Goal: Task Accomplishment & Management: Manage account settings

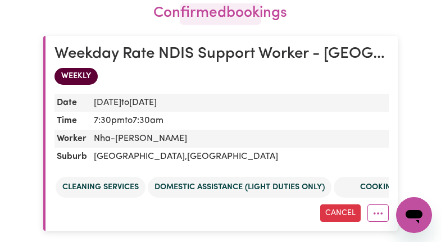
scroll to position [125, 0]
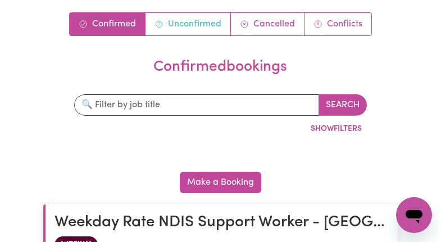
click at [175, 28] on link "Unconfirmed" at bounding box center [188, 24] width 85 height 22
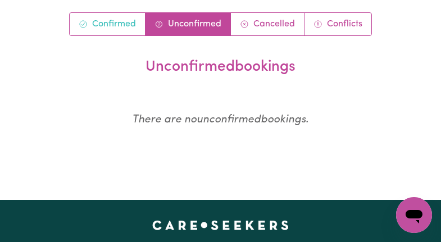
click at [135, 19] on link "Confirmed" at bounding box center [108, 24] width 76 height 22
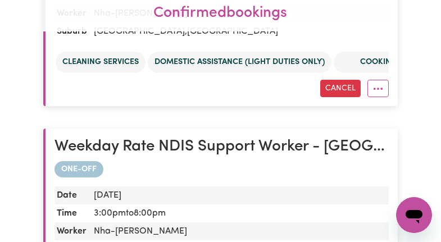
scroll to position [687, 0]
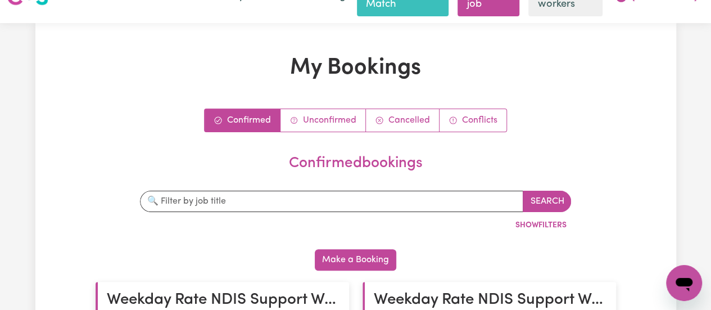
scroll to position [112, 0]
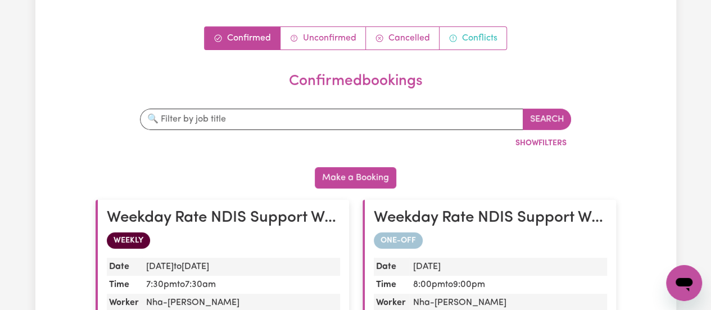
click at [467, 27] on link "Conflicts" at bounding box center [473, 38] width 67 height 22
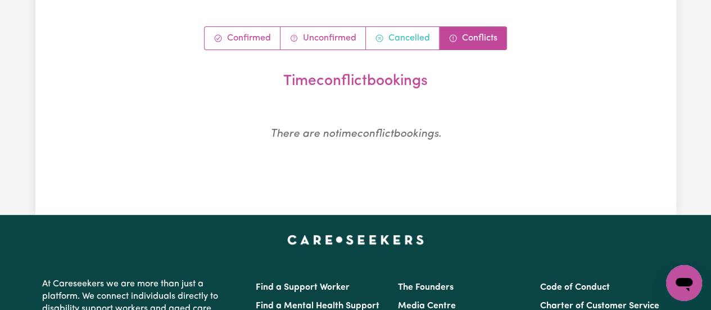
click at [398, 27] on link "Cancelled" at bounding box center [403, 38] width 74 height 22
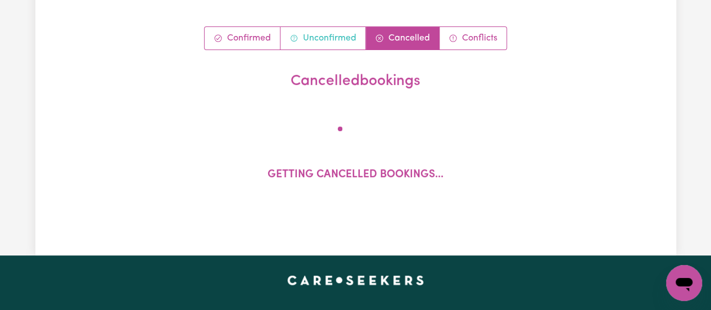
click at [346, 27] on link "Unconfirmed" at bounding box center [323, 38] width 85 height 22
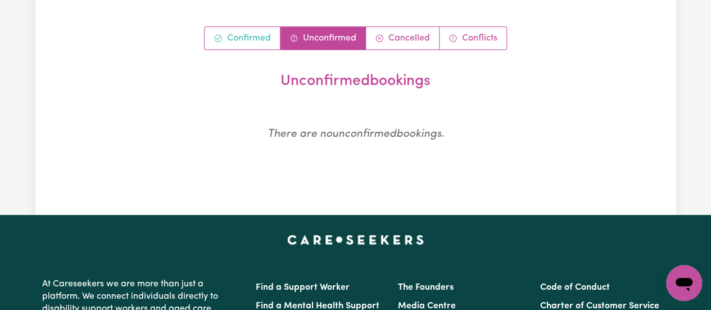
click at [261, 27] on link "Confirmed" at bounding box center [243, 38] width 76 height 22
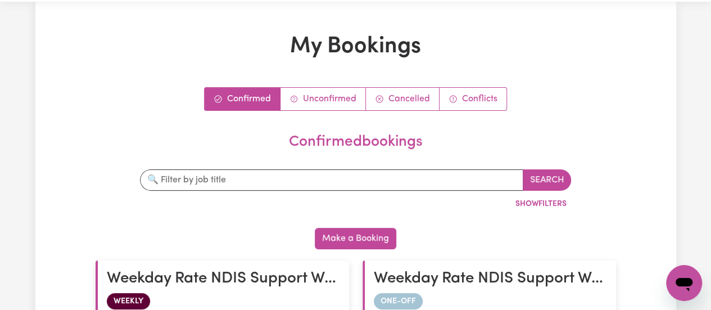
scroll to position [0, 0]
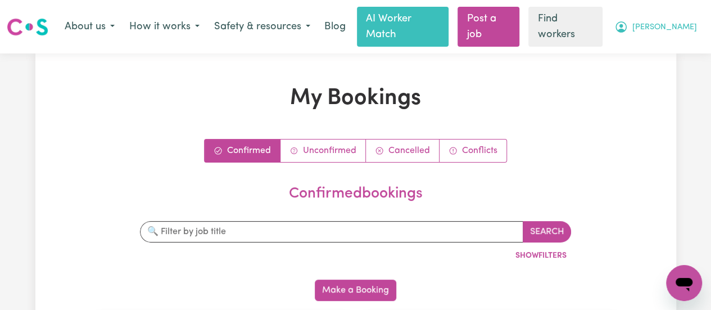
click at [684, 26] on span "[PERSON_NAME]" at bounding box center [664, 27] width 65 height 12
click at [340, 143] on link "Unconfirmed" at bounding box center [323, 150] width 85 height 22
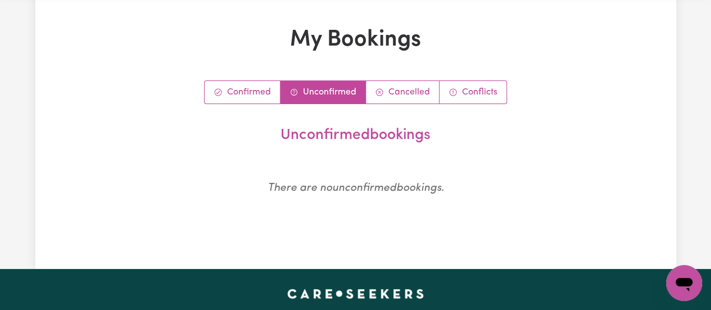
scroll to position [112, 0]
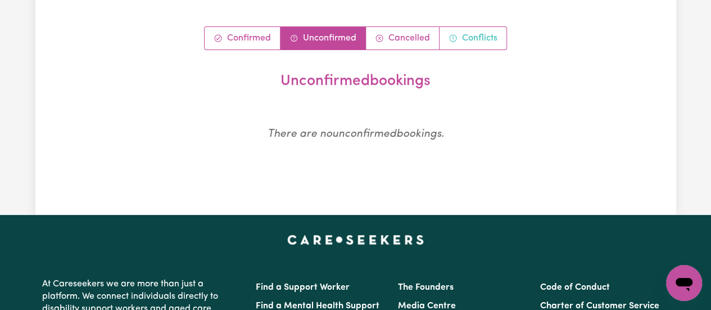
click at [459, 27] on link "Conflicts" at bounding box center [473, 38] width 67 height 22
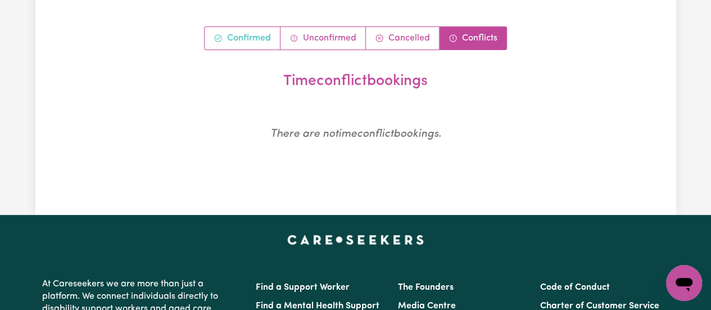
click at [257, 30] on link "Confirmed" at bounding box center [243, 38] width 76 height 22
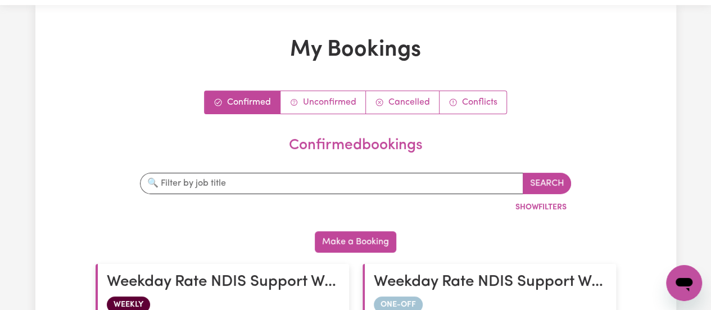
scroll to position [0, 0]
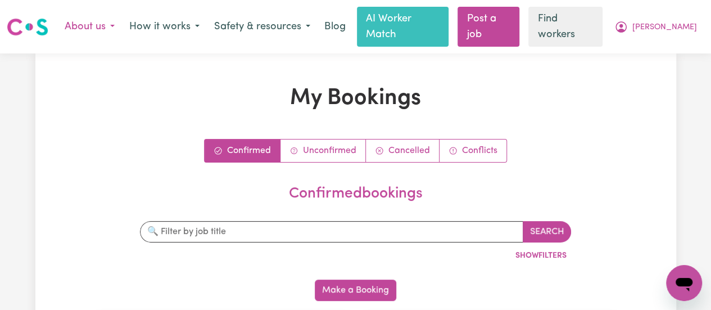
click at [115, 18] on button "About us" at bounding box center [89, 27] width 65 height 24
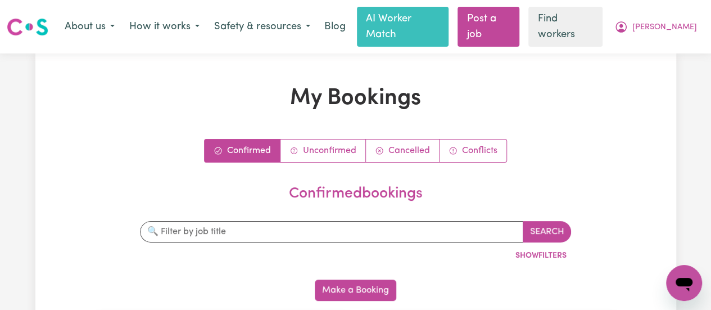
click at [706, 26] on div "Menu About us How it works Safety & resources Blog AI Worker Match Post a job F…" at bounding box center [355, 27] width 711 height 40
click at [688, 22] on span "[PERSON_NAME]" at bounding box center [664, 27] width 65 height 12
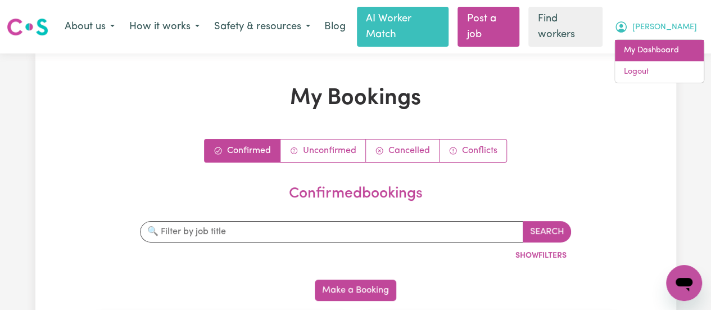
click at [644, 44] on link "My Dashboard" at bounding box center [659, 50] width 89 height 21
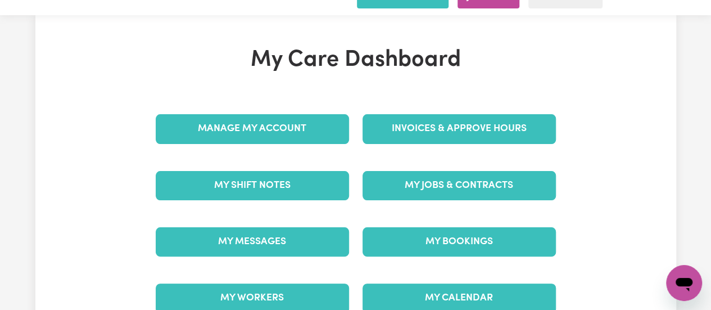
scroll to position [56, 0]
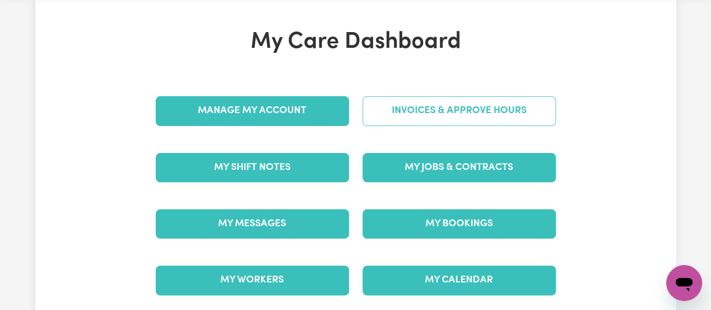
click at [444, 99] on link "Invoices & Approve Hours" at bounding box center [459, 110] width 193 height 29
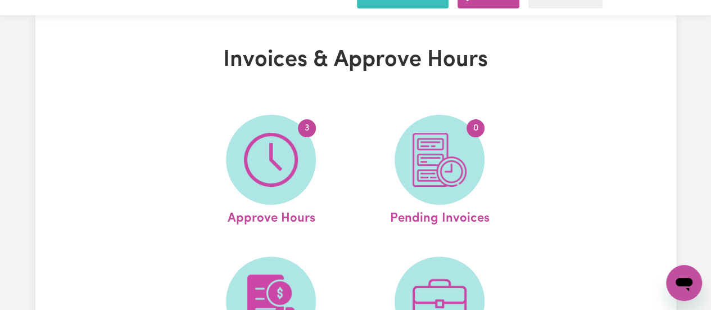
scroll to position [56, 0]
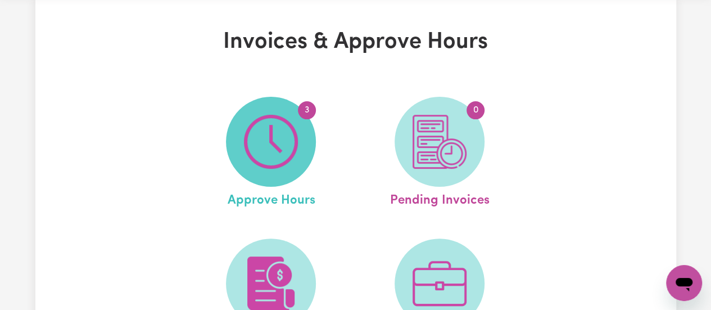
click at [284, 128] on img at bounding box center [271, 142] width 54 height 54
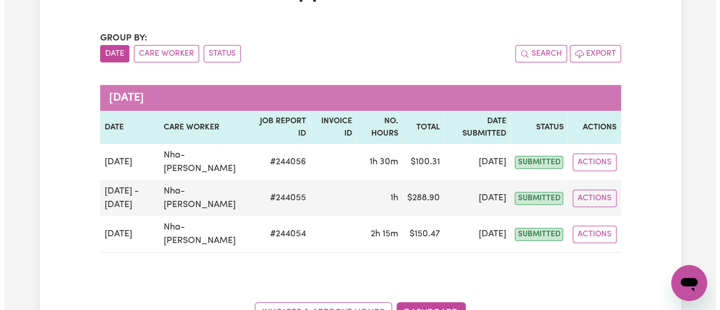
scroll to position [112, 0]
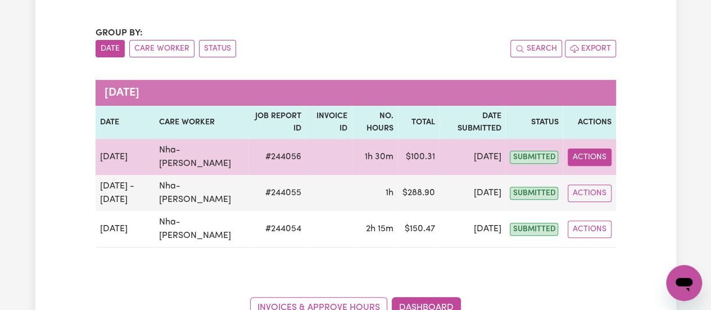
click at [590, 148] on button "Actions" at bounding box center [590, 156] width 44 height 17
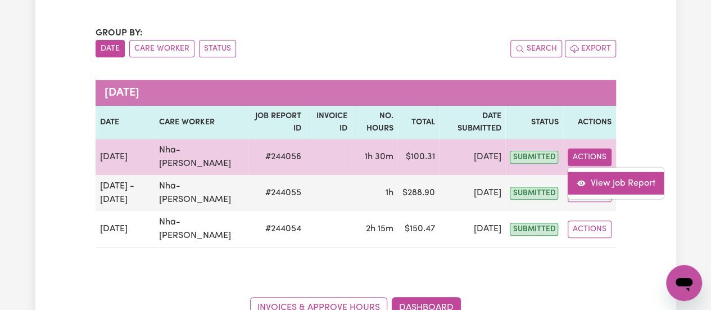
click at [610, 172] on link "View Job Report" at bounding box center [616, 183] width 96 height 22
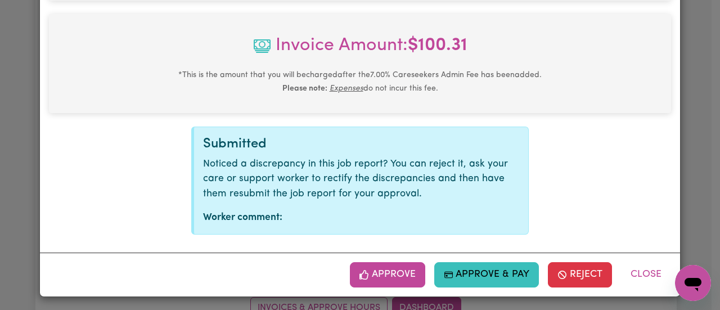
scroll to position [570, 0]
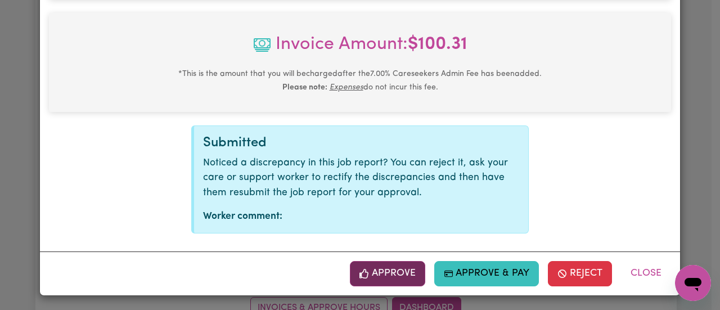
click at [388, 266] on button "Approve" at bounding box center [387, 273] width 75 height 25
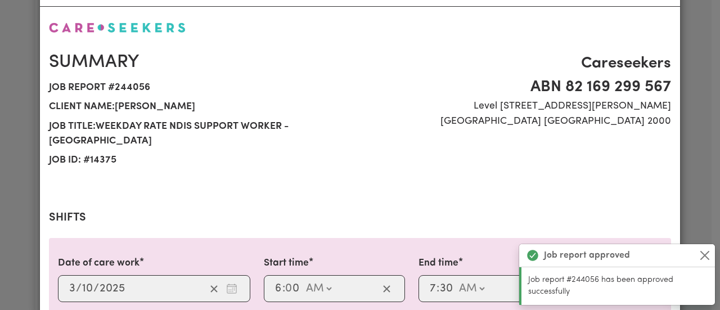
scroll to position [0, 0]
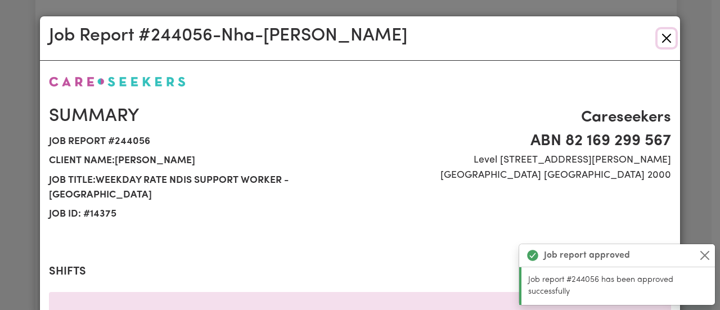
click at [664, 39] on button "Close" at bounding box center [666, 38] width 18 height 18
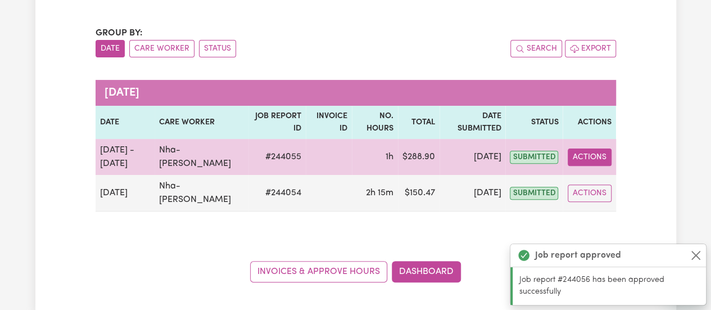
click at [581, 148] on button "Actions" at bounding box center [590, 156] width 44 height 17
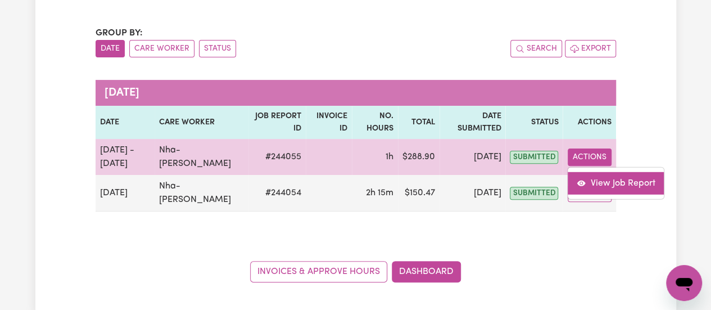
click at [590, 172] on link "View Job Report" at bounding box center [616, 183] width 96 height 22
select select "pm"
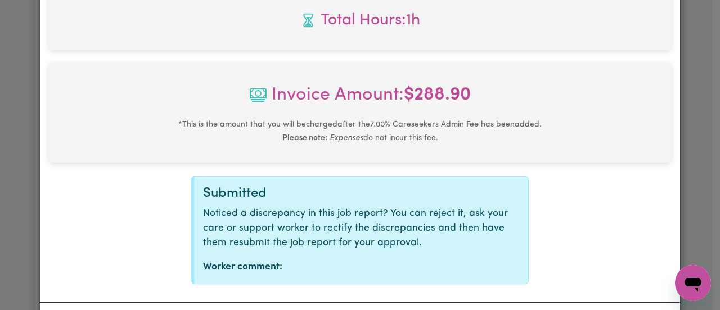
scroll to position [555, 0]
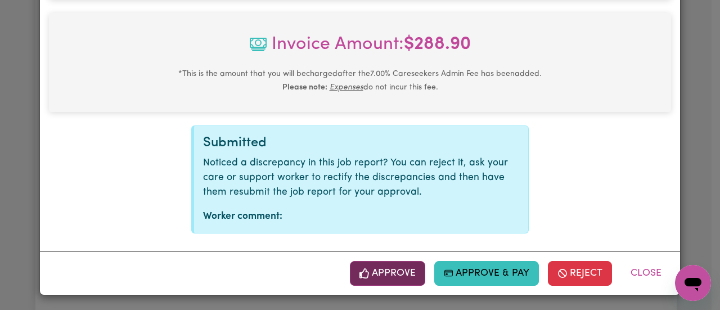
click at [380, 271] on button "Approve" at bounding box center [387, 273] width 75 height 25
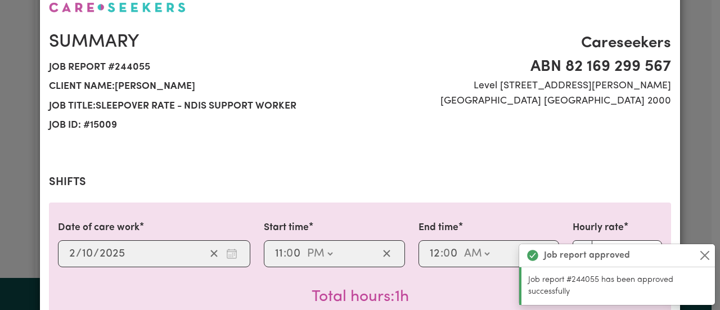
scroll to position [0, 0]
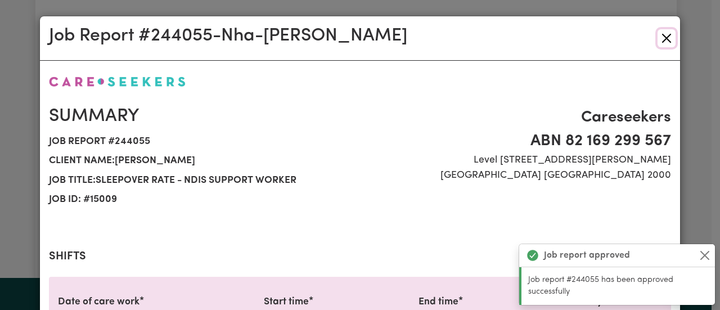
click at [662, 38] on button "Close" at bounding box center [666, 38] width 18 height 18
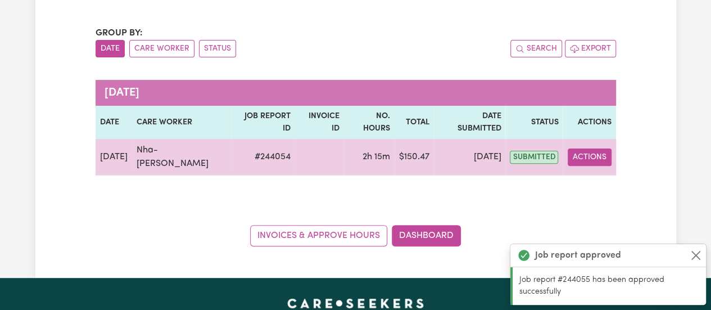
click at [597, 148] on button "Actions" at bounding box center [590, 156] width 44 height 17
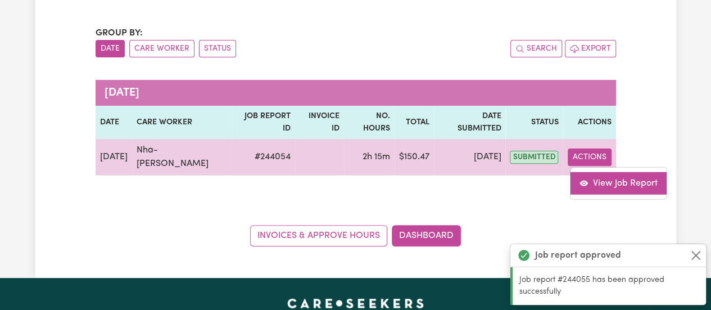
click at [608, 172] on link "View Job Report" at bounding box center [619, 183] width 96 height 22
select select "pm"
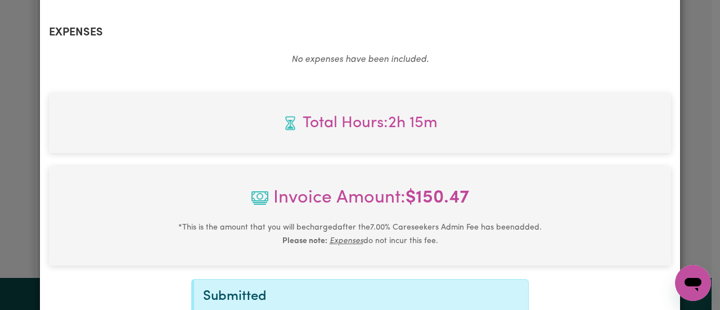
scroll to position [555, 0]
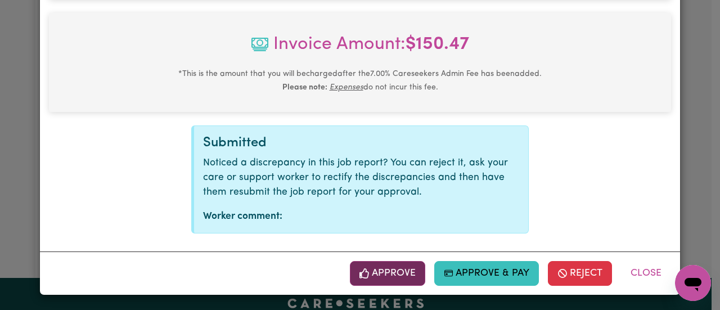
click at [406, 273] on button "Approve" at bounding box center [387, 273] width 75 height 25
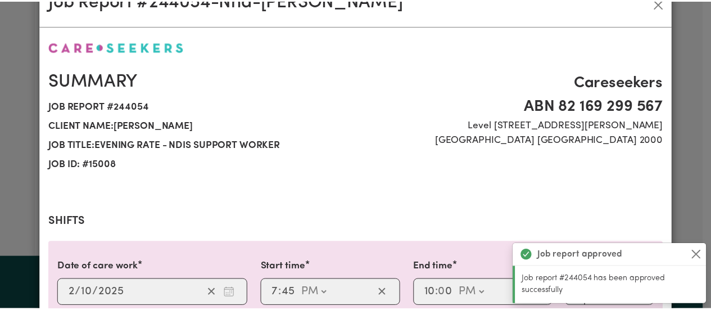
scroll to position [0, 0]
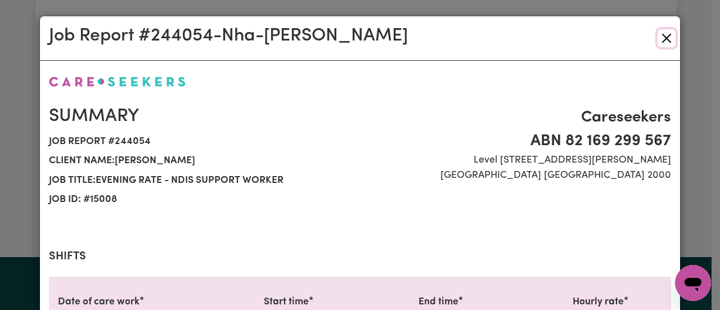
click at [661, 44] on button "Close" at bounding box center [666, 38] width 18 height 18
